Goal: Task Accomplishment & Management: Manage account settings

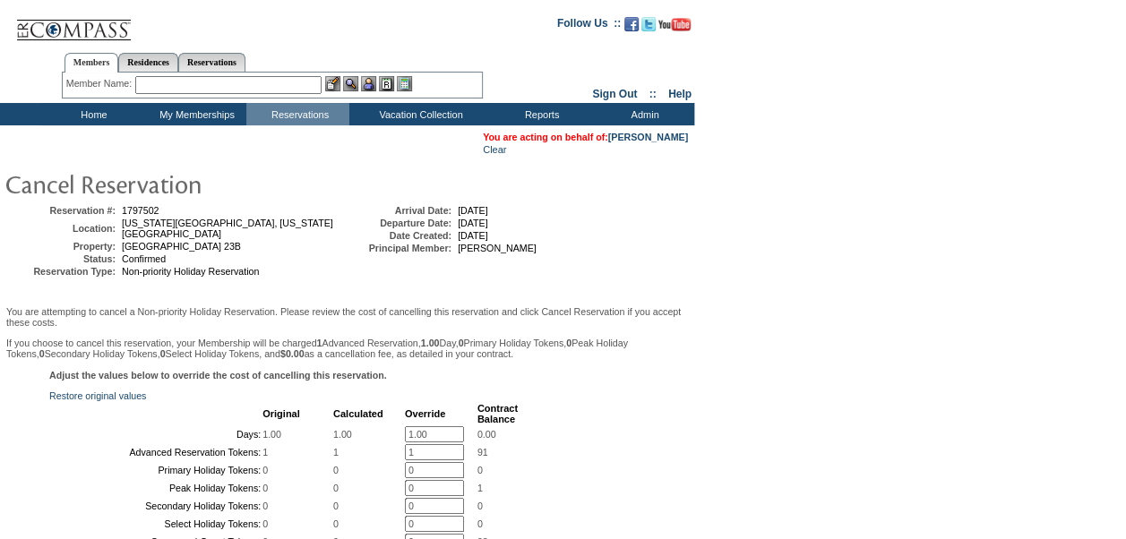
click at [407, 433] on input "1.00" at bounding box center [434, 434] width 59 height 16
type input "0"
drag, startPoint x: 423, startPoint y: 460, endPoint x: 393, endPoint y: 455, distance: 30.0
click at [393, 455] on tr "Advanced Reservation Tokens: 1 1 1 * 91" at bounding box center [284, 452] width 467 height 16
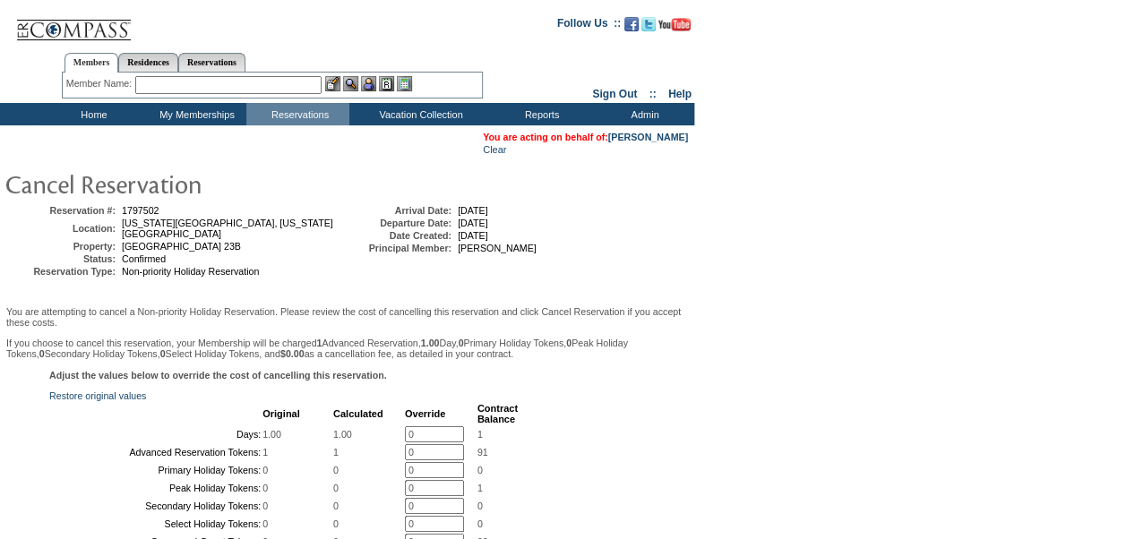
type input "0"
click at [515, 460] on td "92" at bounding box center [497, 452] width 40 height 16
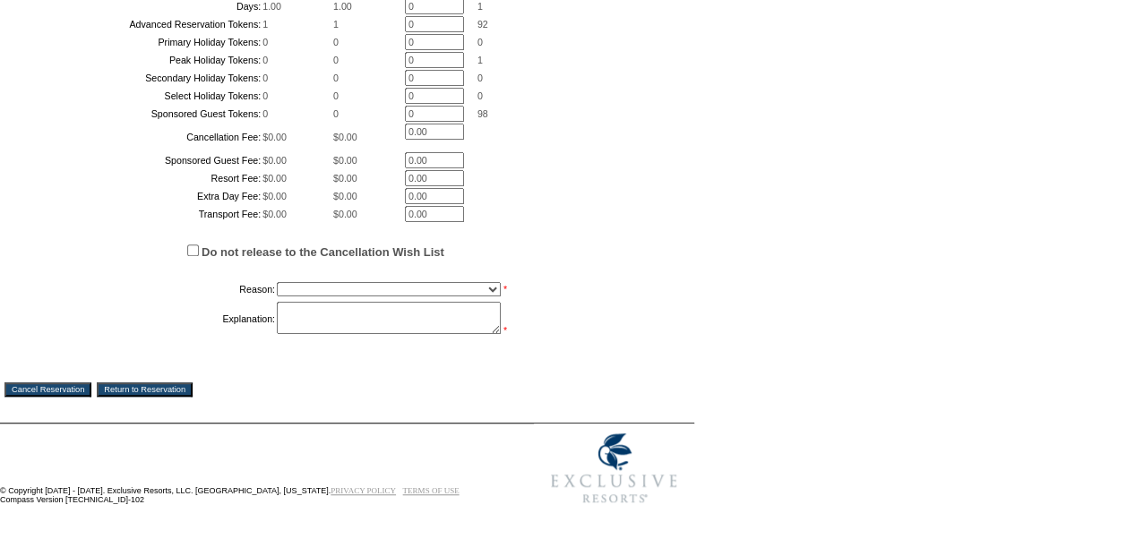
scroll to position [523, 0]
click at [353, 296] on select "Creating Continuous Stay Days Booked After Cancellation Experiential / Hotel / …" at bounding box center [389, 289] width 224 height 14
select select "1030"
click at [277, 296] on select "Creating Continuous Stay Days Booked After Cancellation Experiential / Hotel / …" at bounding box center [389, 289] width 224 height 14
click at [304, 334] on textarea at bounding box center [389, 318] width 224 height 32
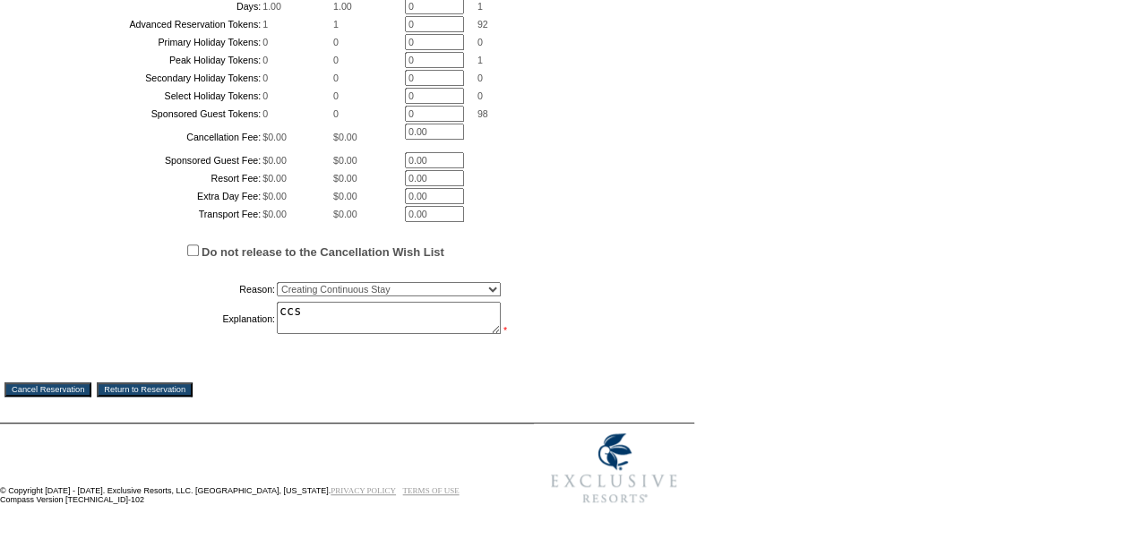
type textarea "ccs"
click at [75, 397] on input "Cancel Reservation" at bounding box center [47, 389] width 87 height 14
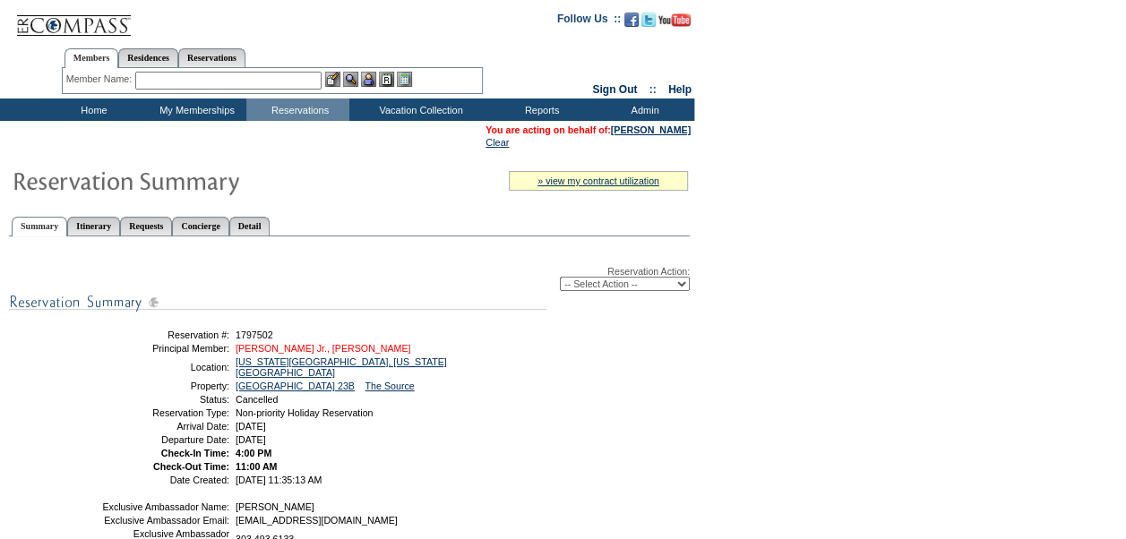
click at [287, 346] on link "[PERSON_NAME] Jr., [PERSON_NAME]" at bounding box center [322, 348] width 175 height 11
